Goal: Register for event/course

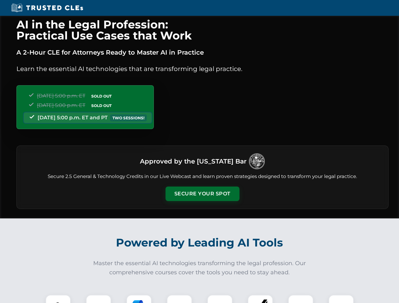
click at [202, 194] on button "Secure Your Spot" at bounding box center [202, 194] width 74 height 15
click at [58, 299] on img at bounding box center [58, 307] width 18 height 18
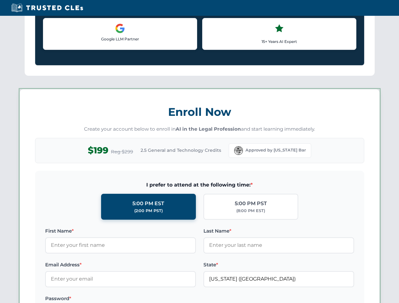
click at [139, 299] on label "Password *" at bounding box center [120, 299] width 151 height 8
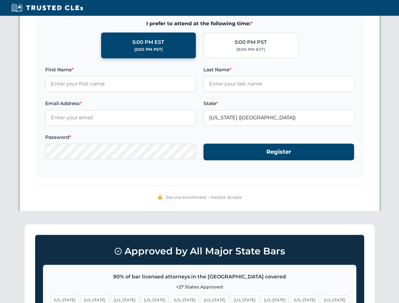
click at [291, 299] on span "[US_STATE]" at bounding box center [304, 300] width 27 height 9
